Goal: Navigation & Orientation: Find specific page/section

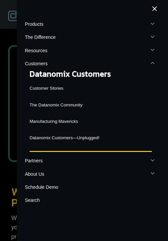
click at [67, 107] on link "The Datanomix Community" at bounding box center [91, 105] width 122 height 12
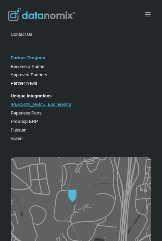
click at [33, 104] on link "[PERSON_NAME] Engineering" at bounding box center [41, 104] width 60 height 5
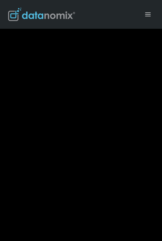
scroll to position [10908, 0]
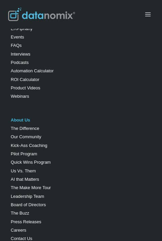
scroll to position [1845, 0]
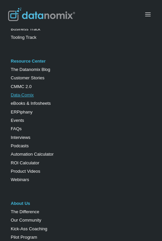
click at [28, 93] on link "Data-Comix" at bounding box center [22, 95] width 23 height 5
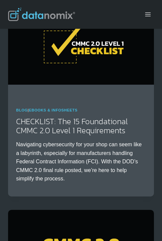
scroll to position [1073, 0]
